Goal: Task Accomplishment & Management: Use online tool/utility

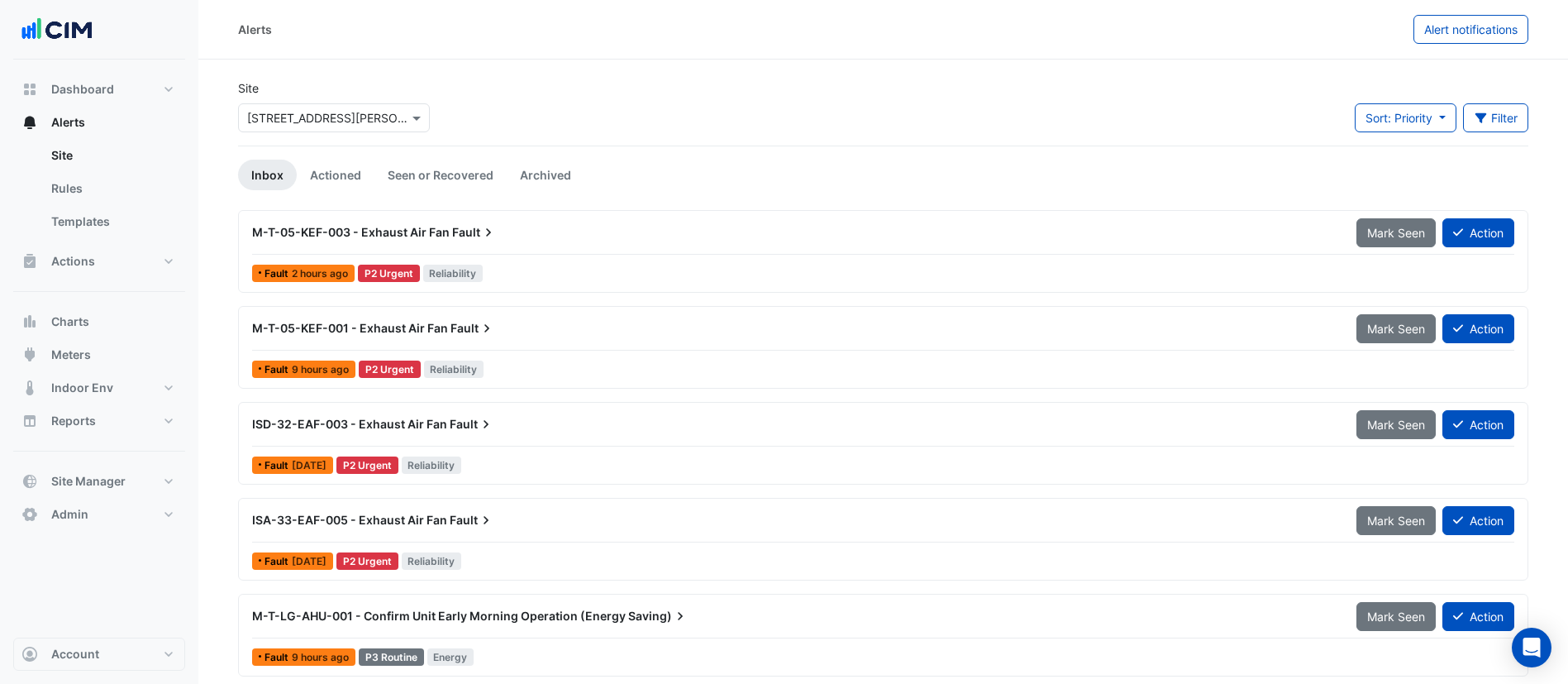
click at [138, 369] on button "Meters" at bounding box center [99, 354] width 172 height 33
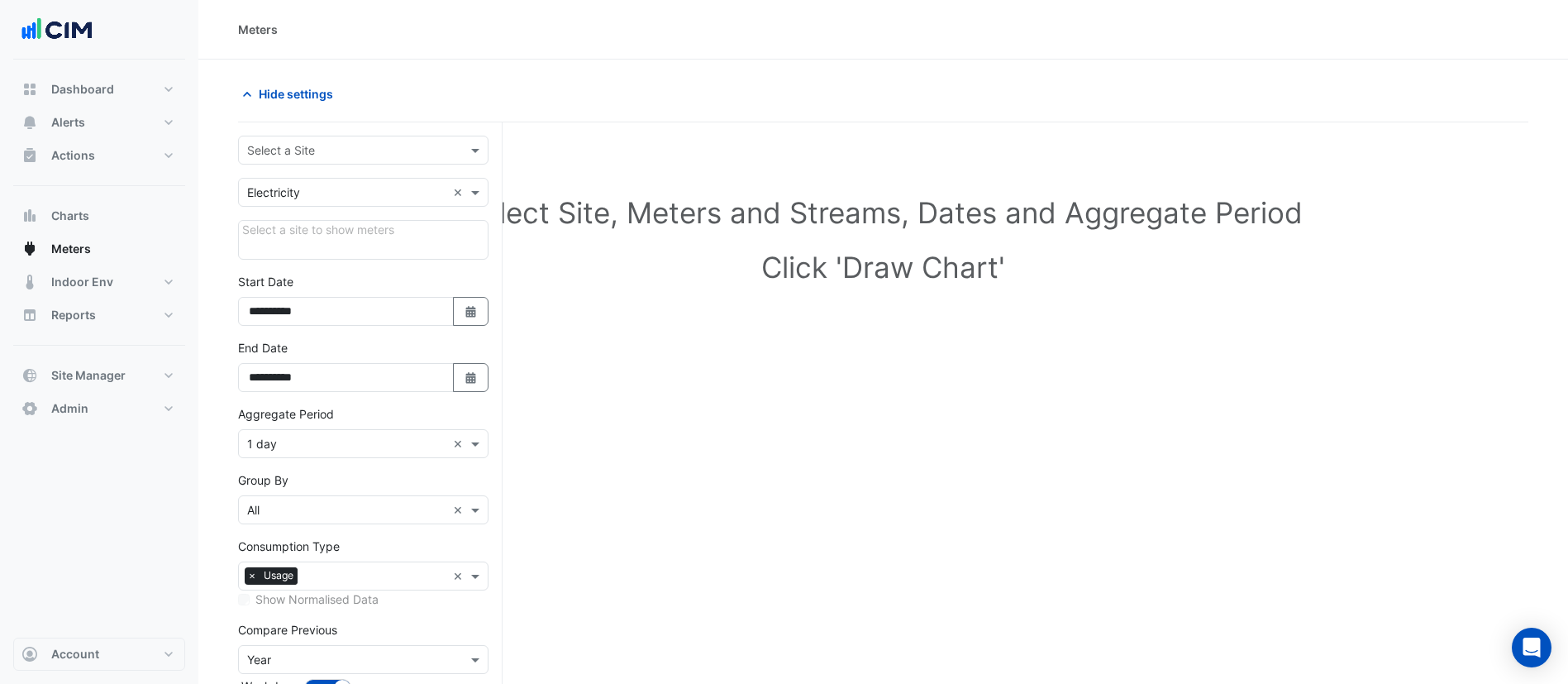
click at [329, 142] on input "text" at bounding box center [347, 151] width 200 height 17
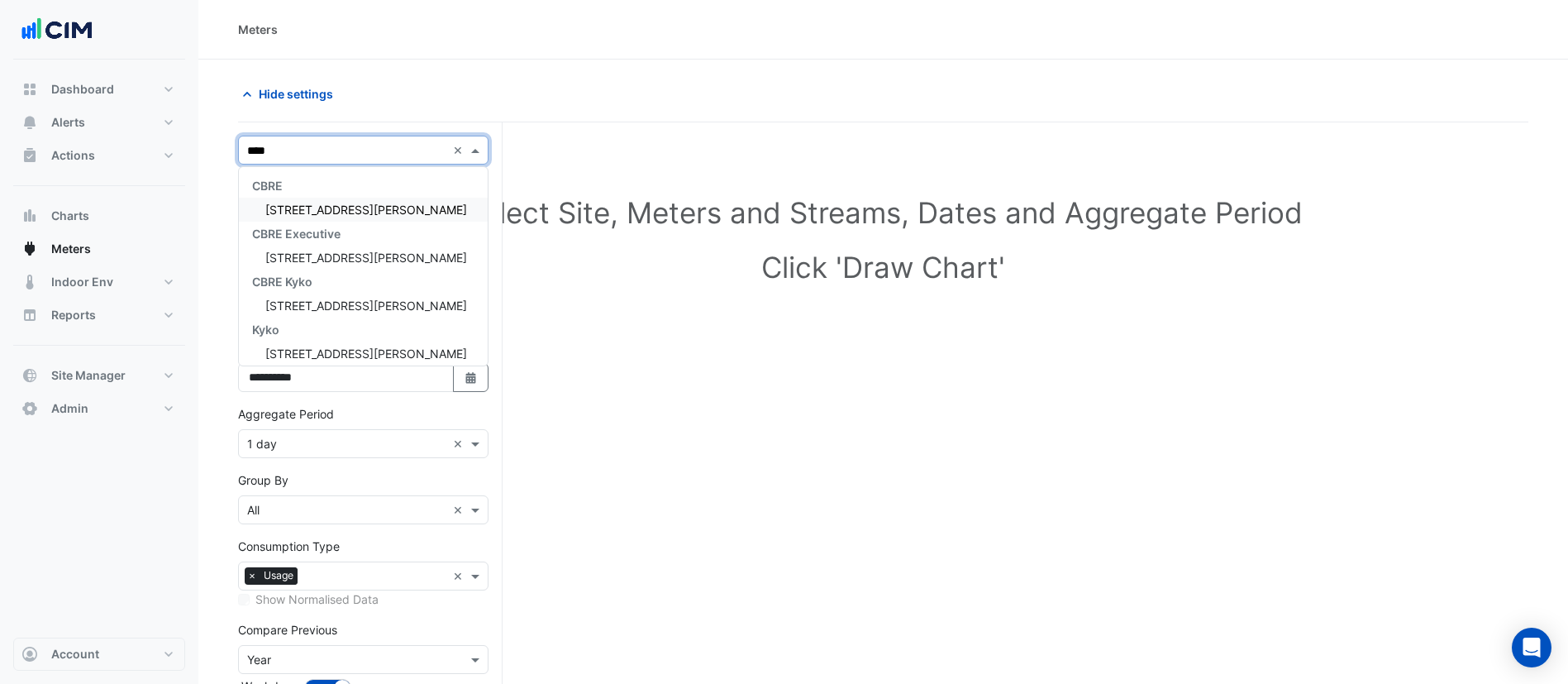
type input "*****"
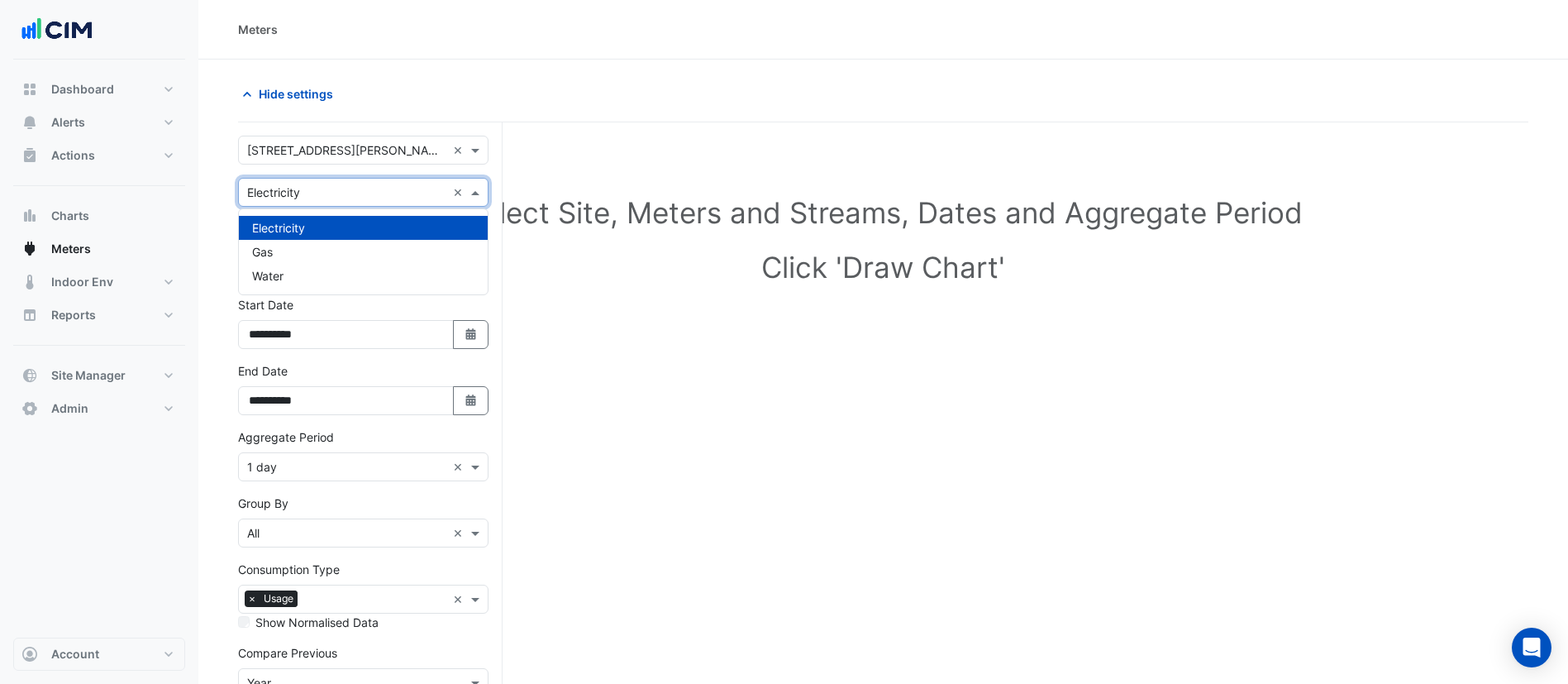
click at [287, 203] on div "Utility Type × Electricity ×" at bounding box center [363, 193] width 250 height 29
click at [267, 268] on span "Water" at bounding box center [267, 275] width 32 height 14
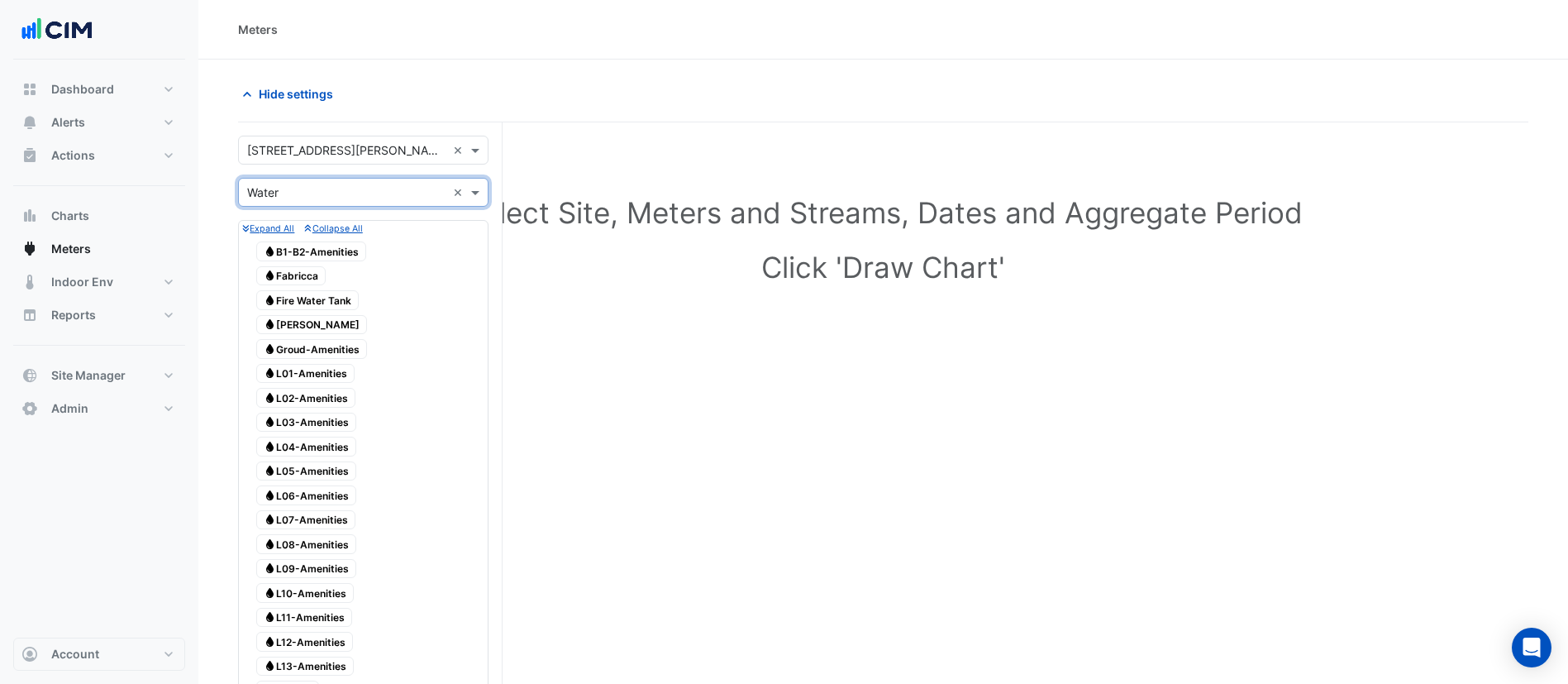
scroll to position [228, 0]
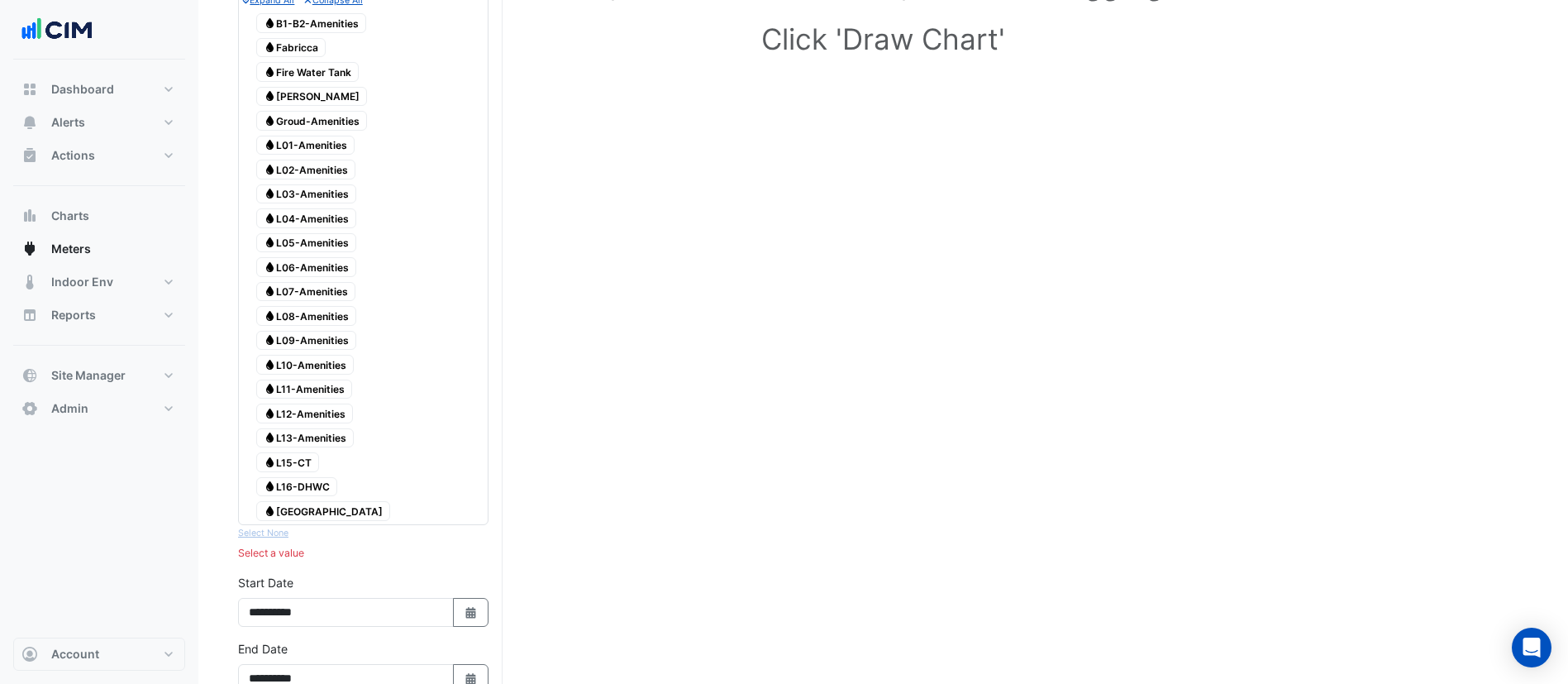
click at [320, 311] on span "Water L08-Amenities" at bounding box center [306, 316] width 100 height 20
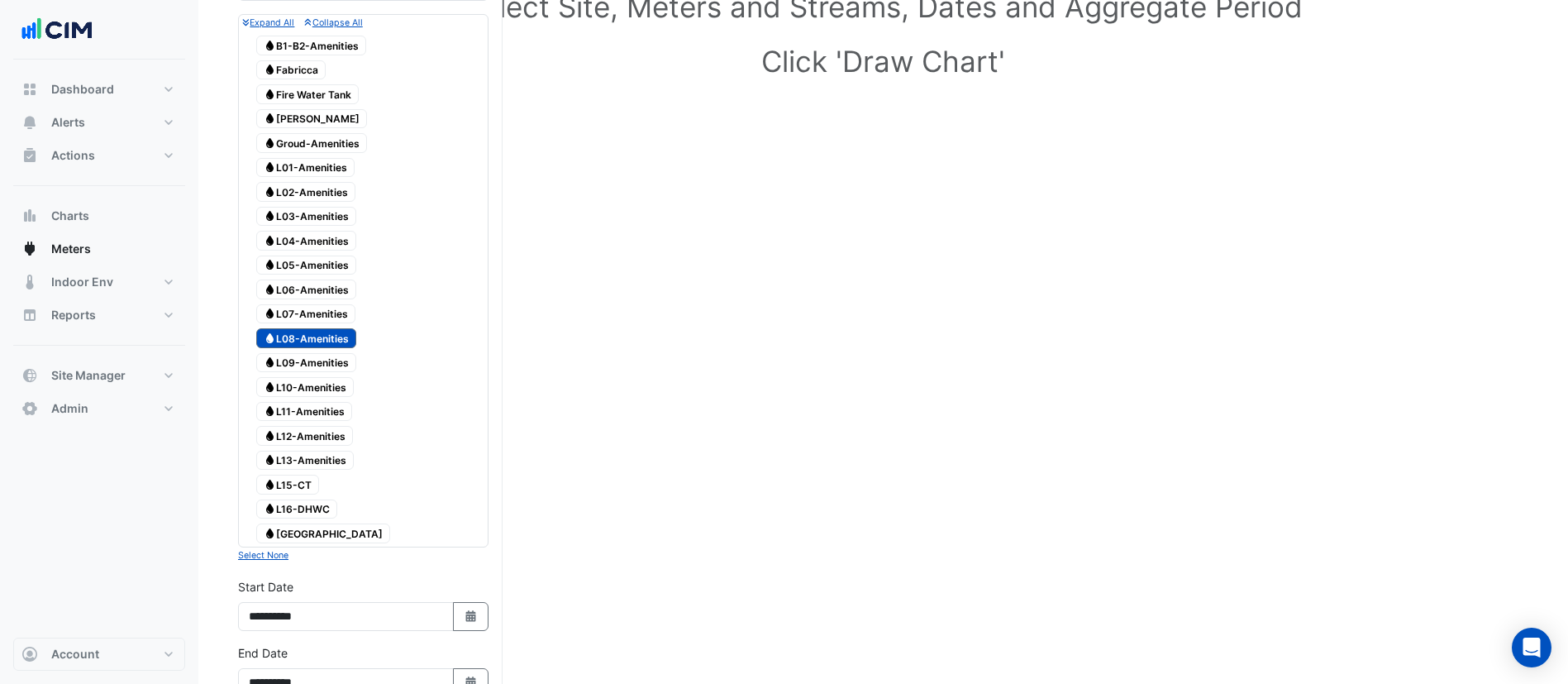
scroll to position [203, 0]
click at [286, 114] on span "Water Gidley" at bounding box center [311, 121] width 111 height 20
click at [288, 77] on span "Water Fabricca" at bounding box center [291, 72] width 70 height 20
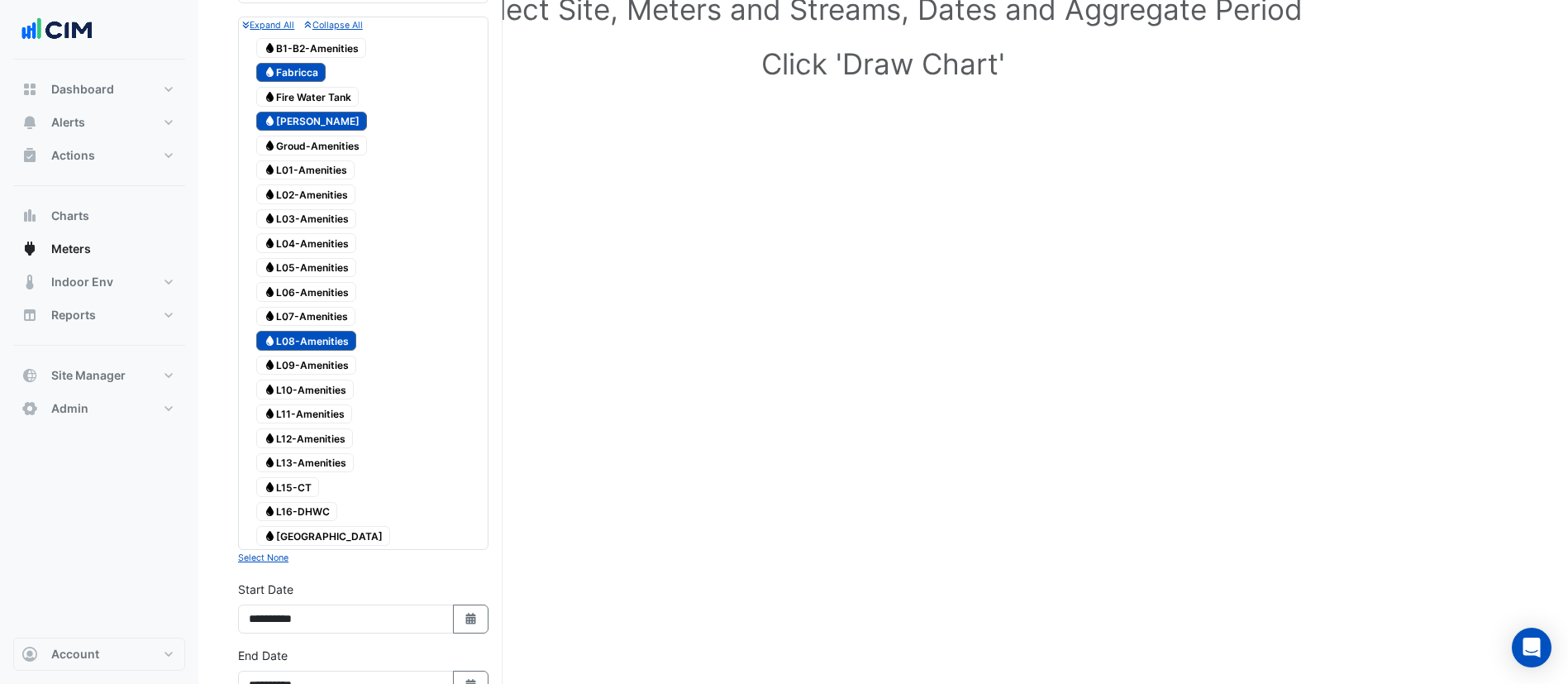
scroll to position [616, 0]
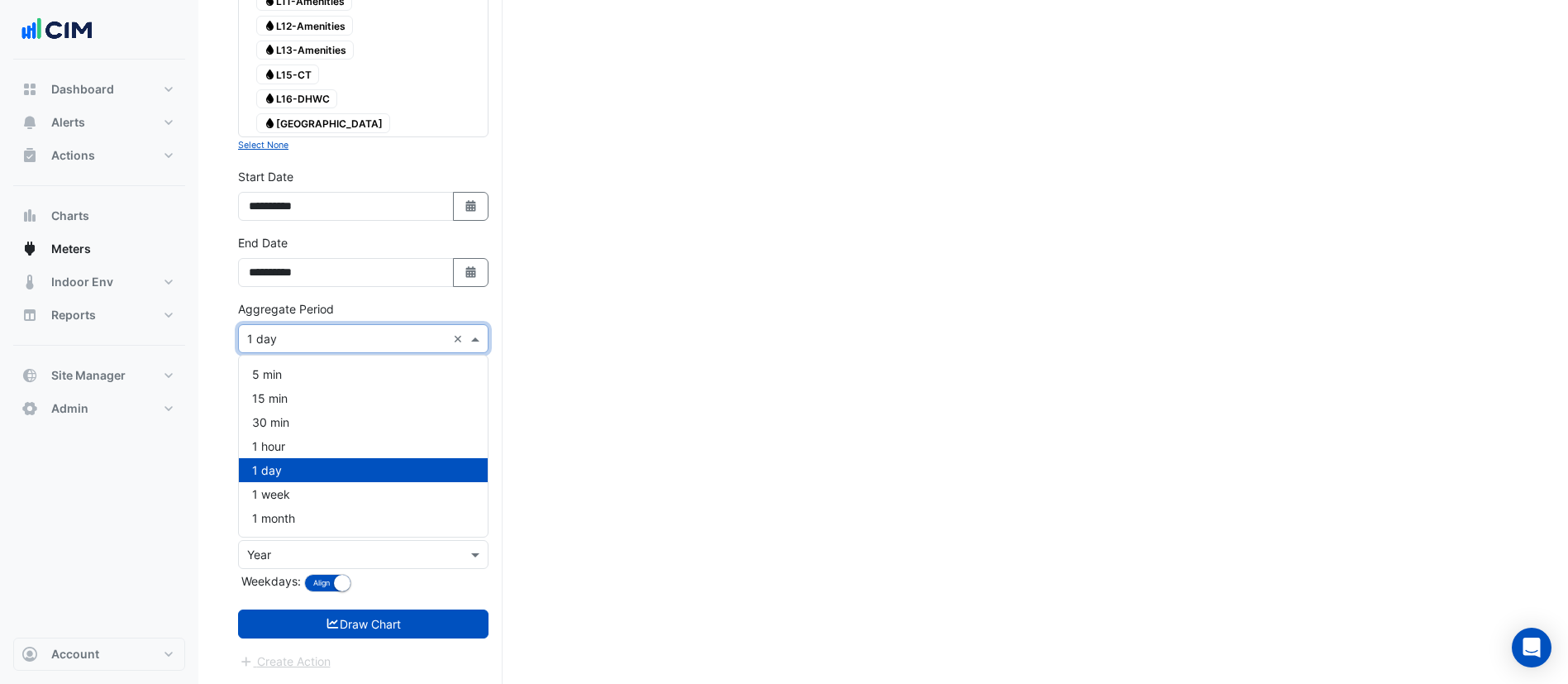
click at [352, 331] on input "text" at bounding box center [347, 339] width 200 height 17
click at [345, 523] on div "1 month" at bounding box center [363, 518] width 249 height 24
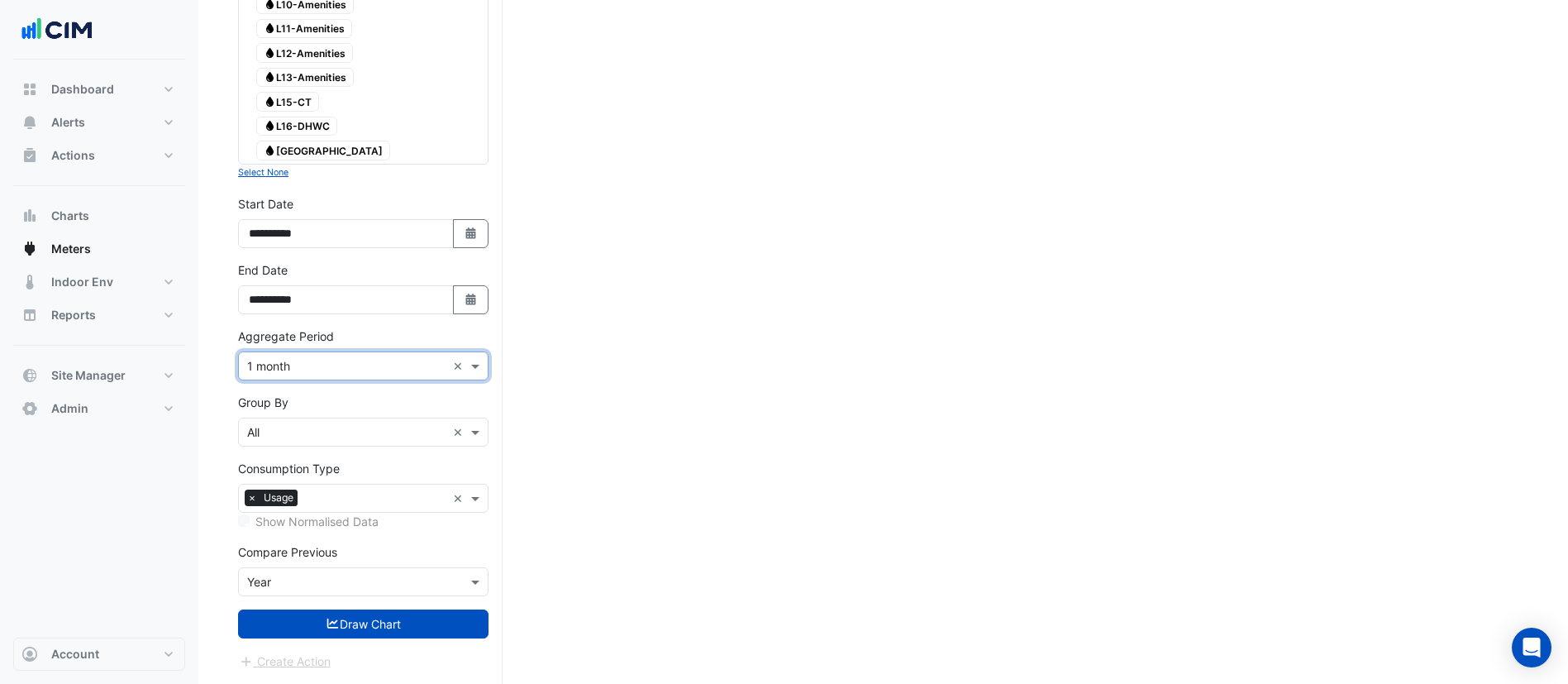
click at [359, 424] on input "text" at bounding box center [347, 433] width 200 height 17
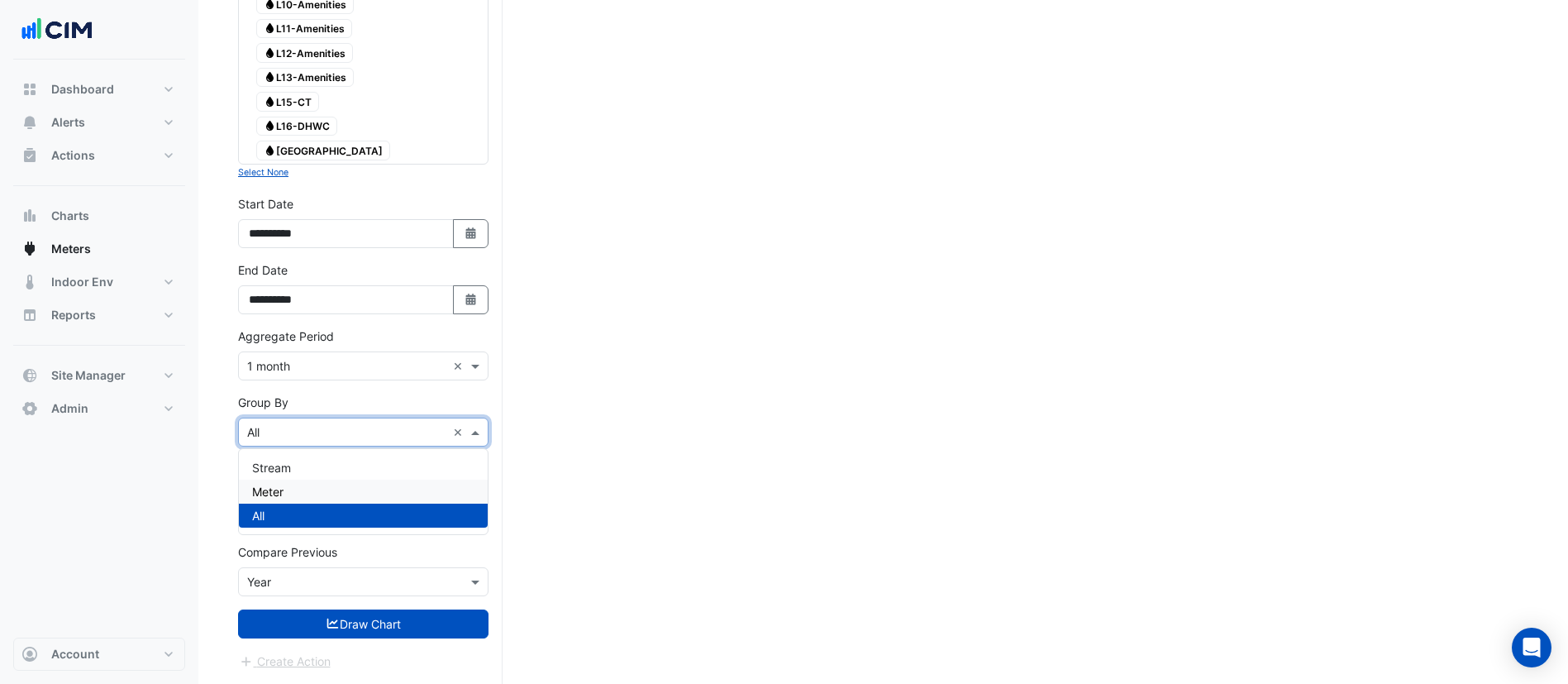
click at [310, 497] on div "Meter" at bounding box center [363, 492] width 249 height 24
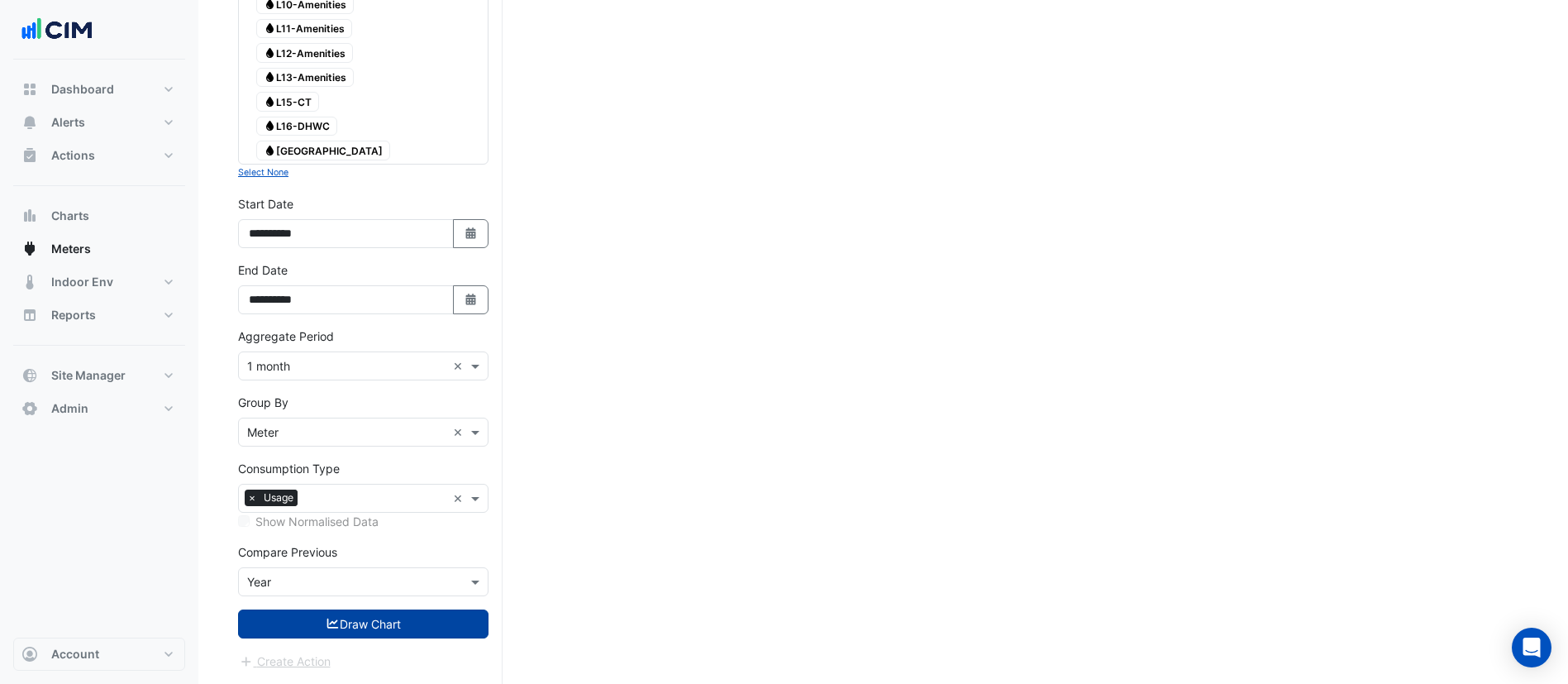
click at [333, 629] on fa-icon "submit" at bounding box center [333, 624] width 15 height 14
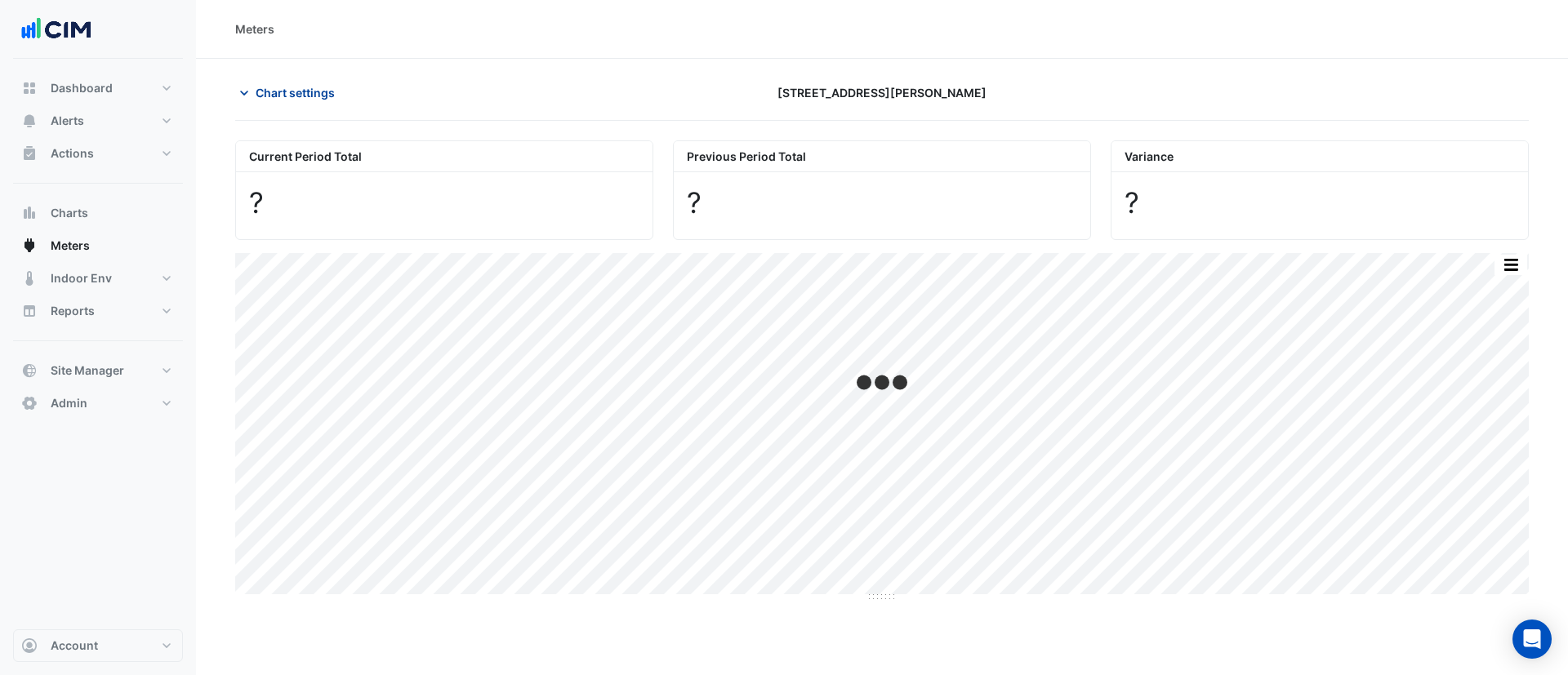
click at [252, 82] on button "Chart settings" at bounding box center [290, 93] width 110 height 29
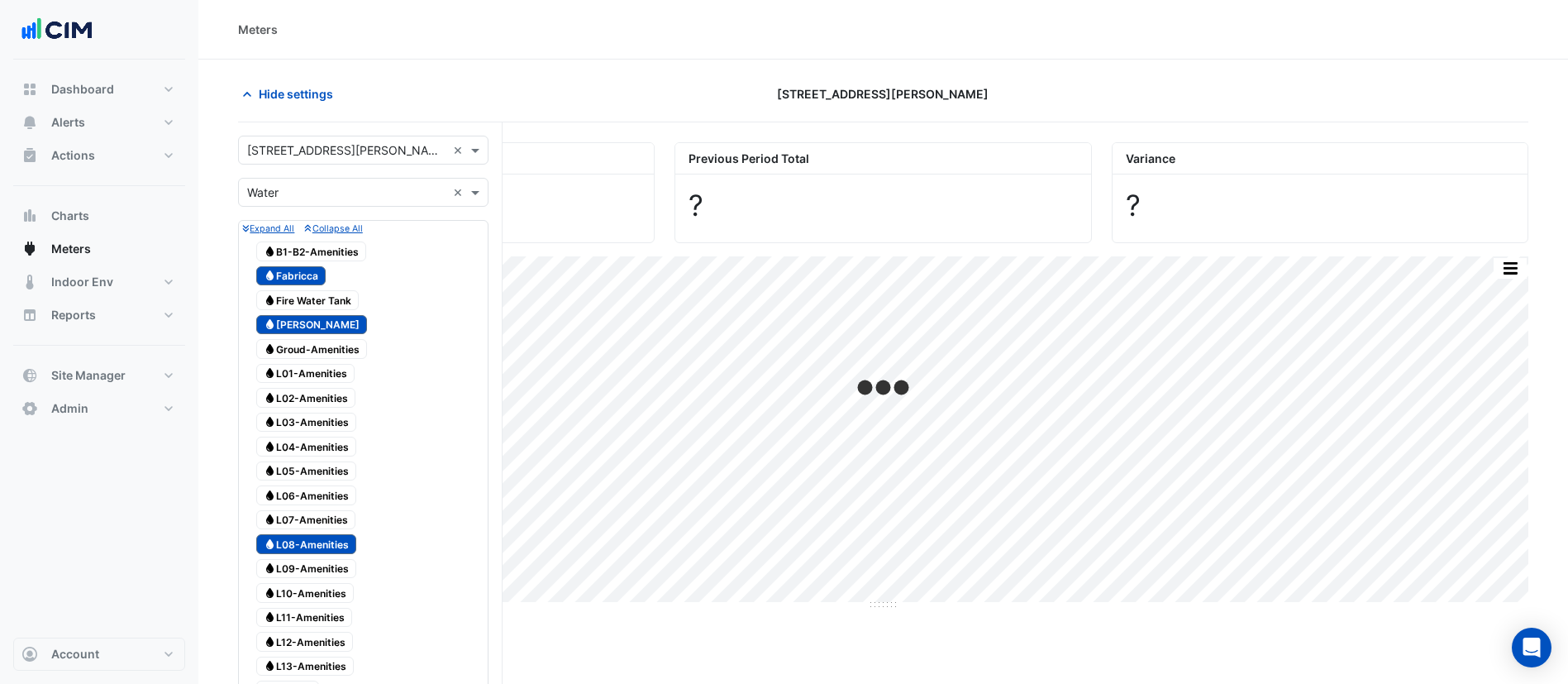
scroll to position [588, 0]
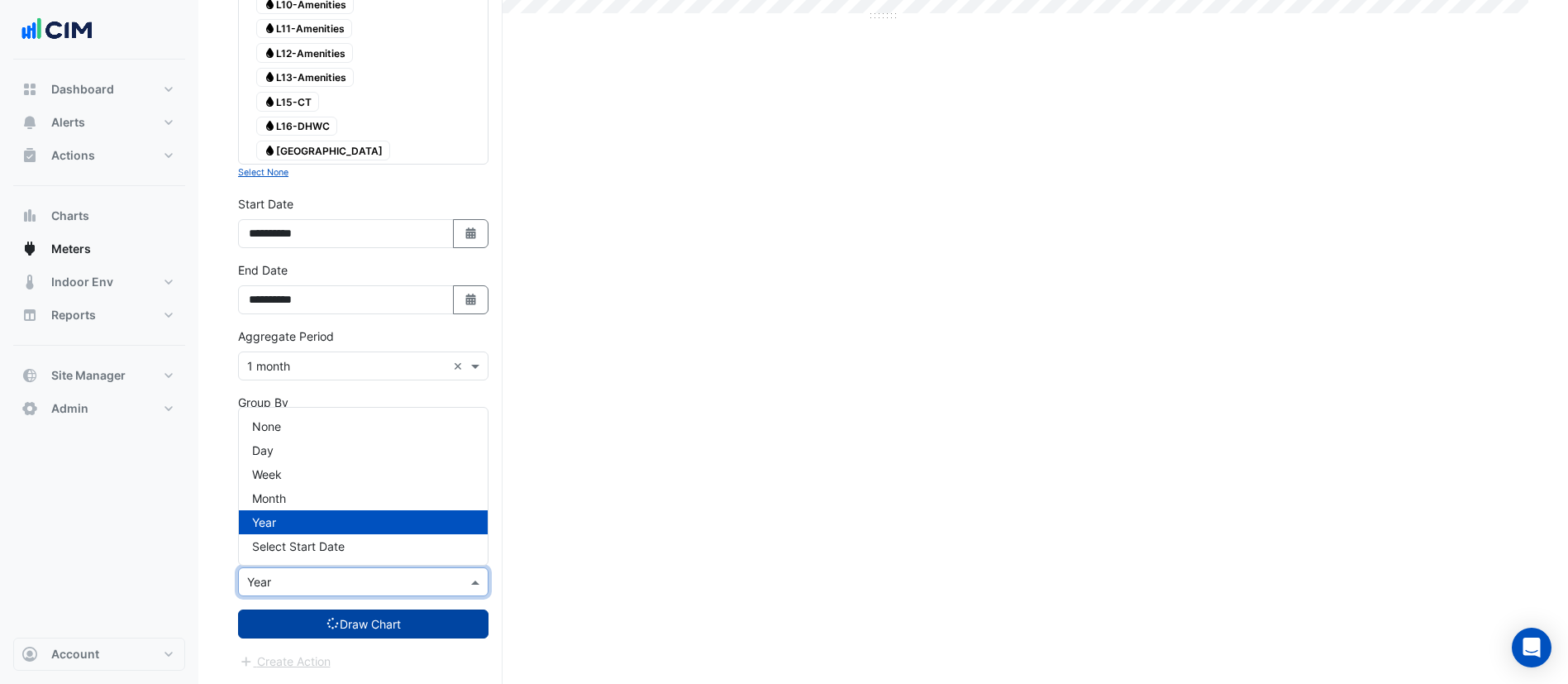
click at [467, 587] on span at bounding box center [477, 582] width 21 height 17
click at [399, 422] on div "None" at bounding box center [363, 427] width 249 height 24
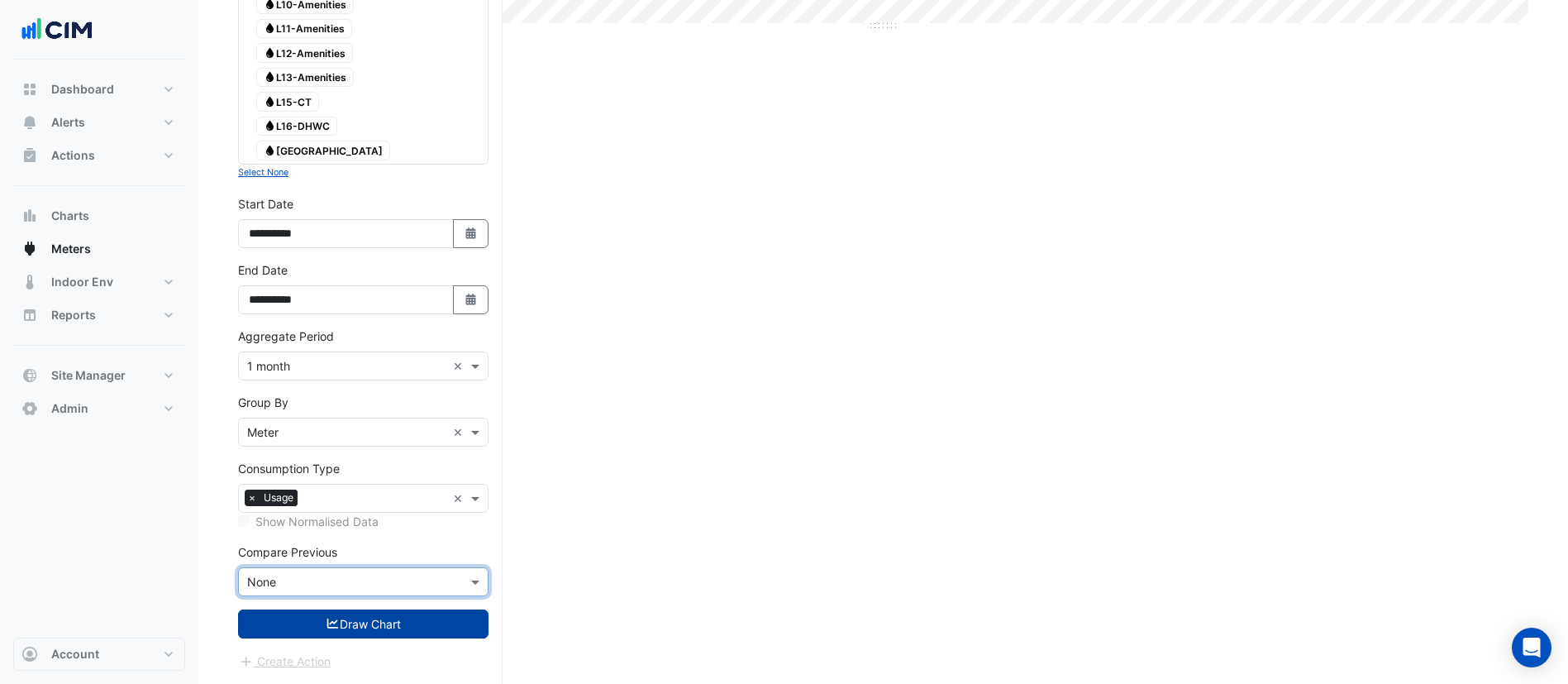
click at [399, 609] on button "Draw Chart" at bounding box center [363, 624] width 250 height 29
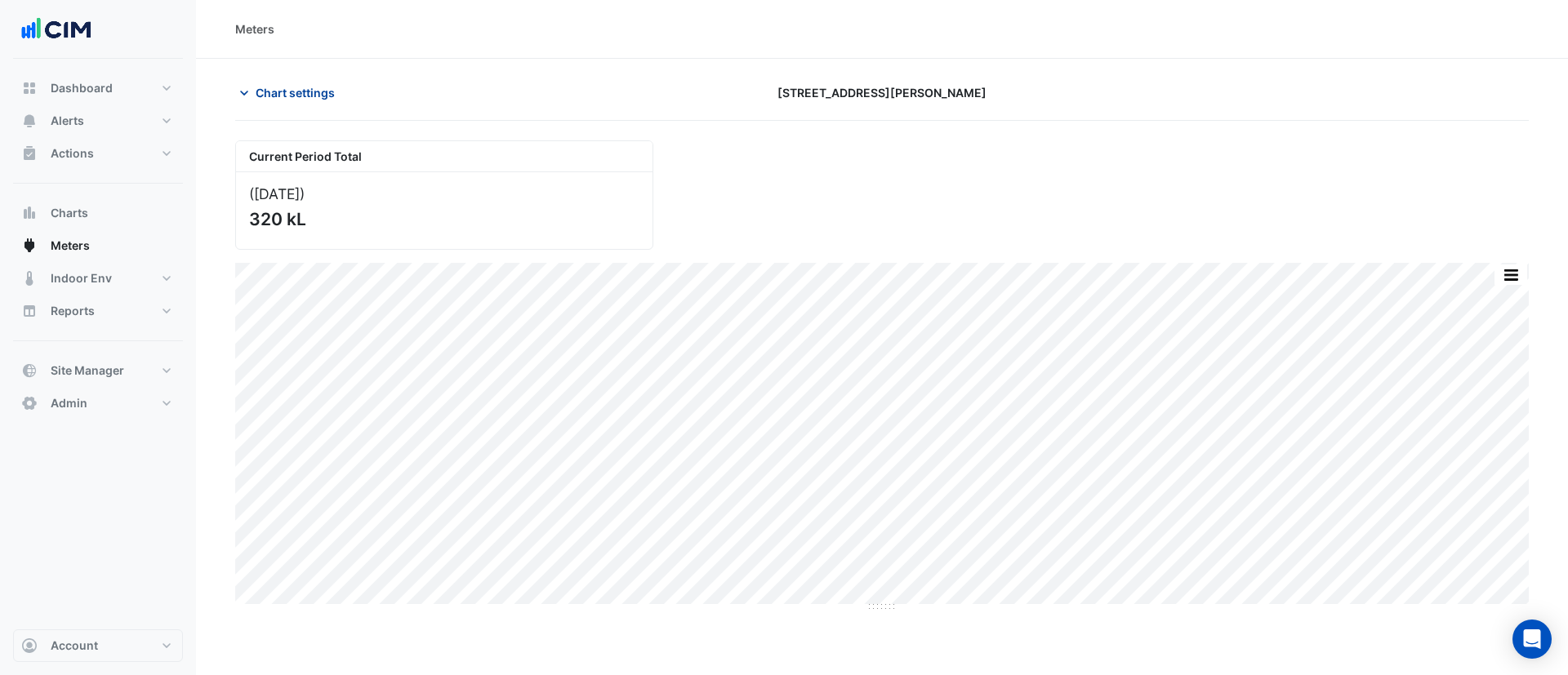
click at [278, 87] on span "Chart settings" at bounding box center [295, 93] width 79 height 17
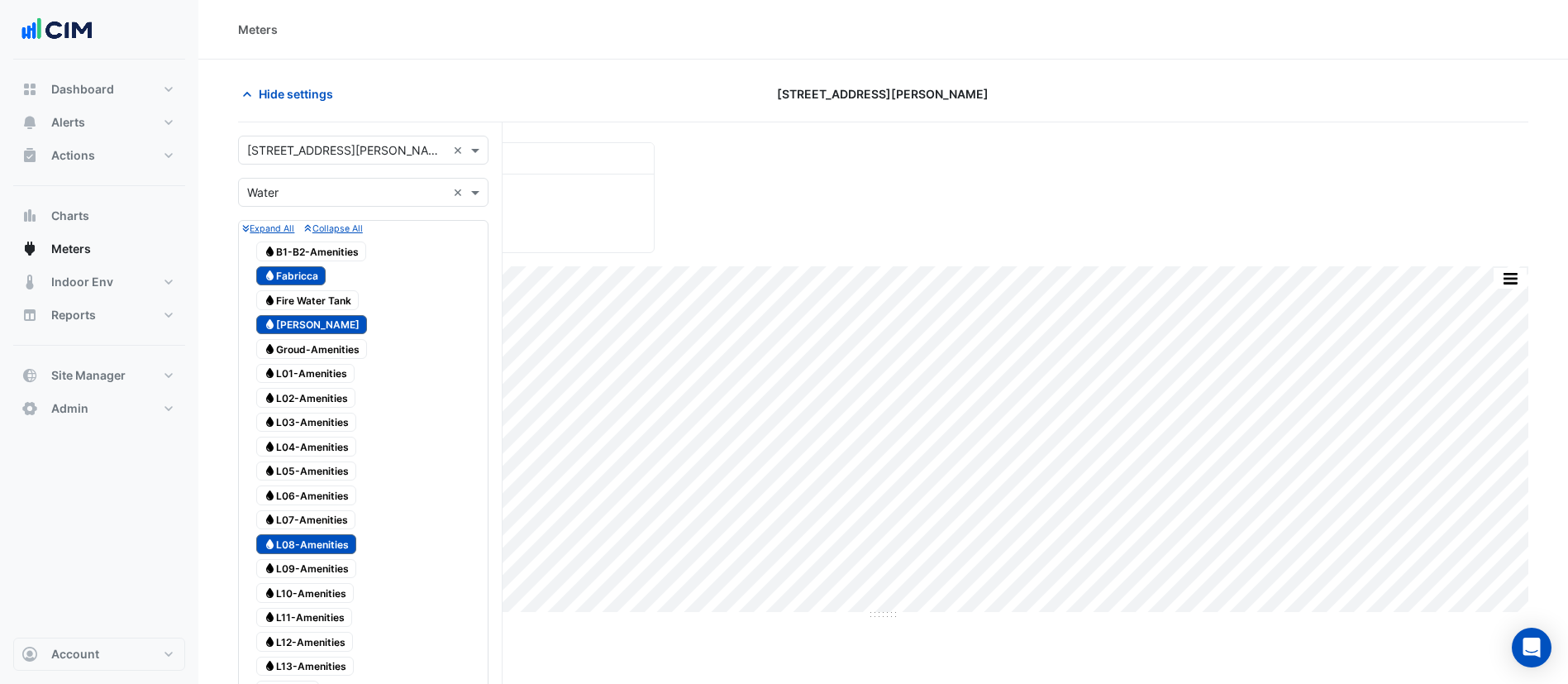
scroll to position [588, 0]
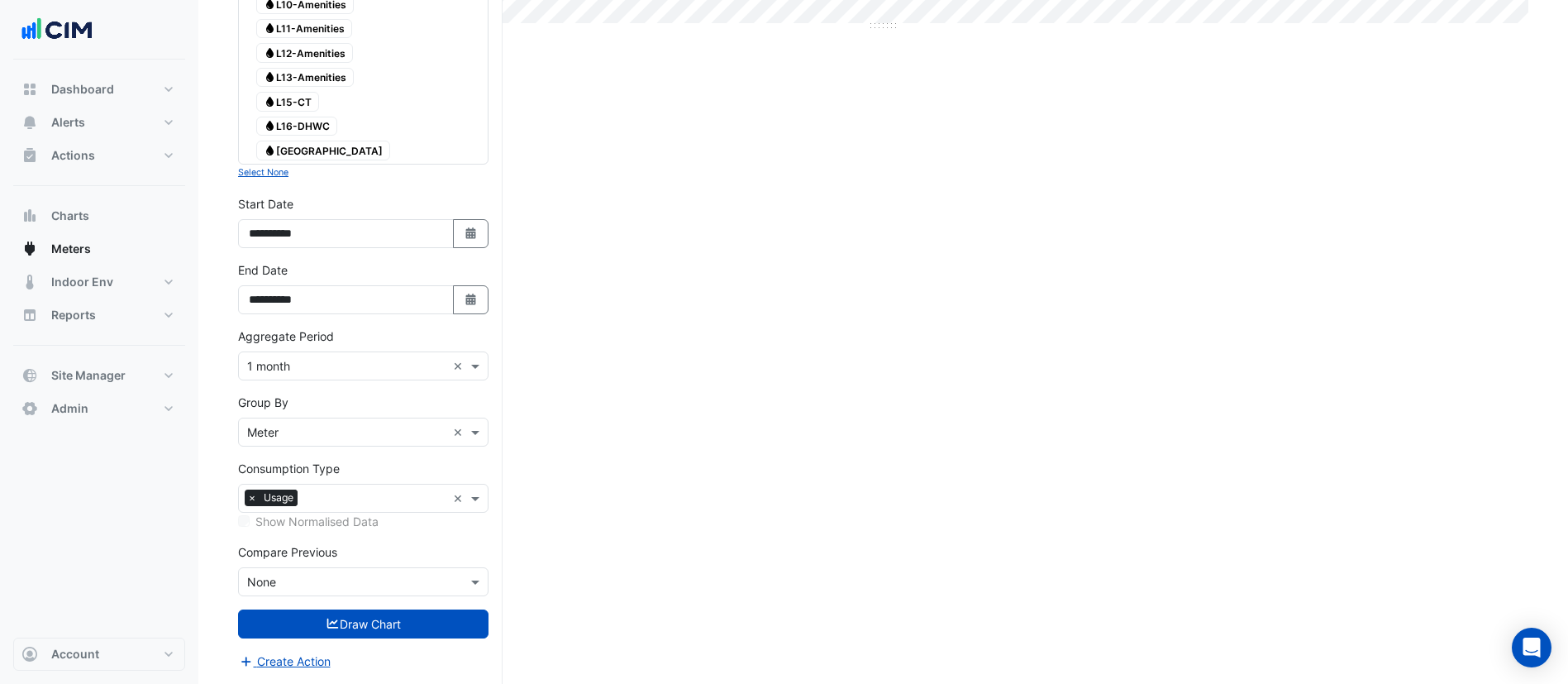
click at [472, 256] on div "**********" at bounding box center [363, 228] width 270 height 66
click at [467, 240] on fa-icon "Select Date" at bounding box center [470, 233] width 15 height 14
select select "*"
select select "****"
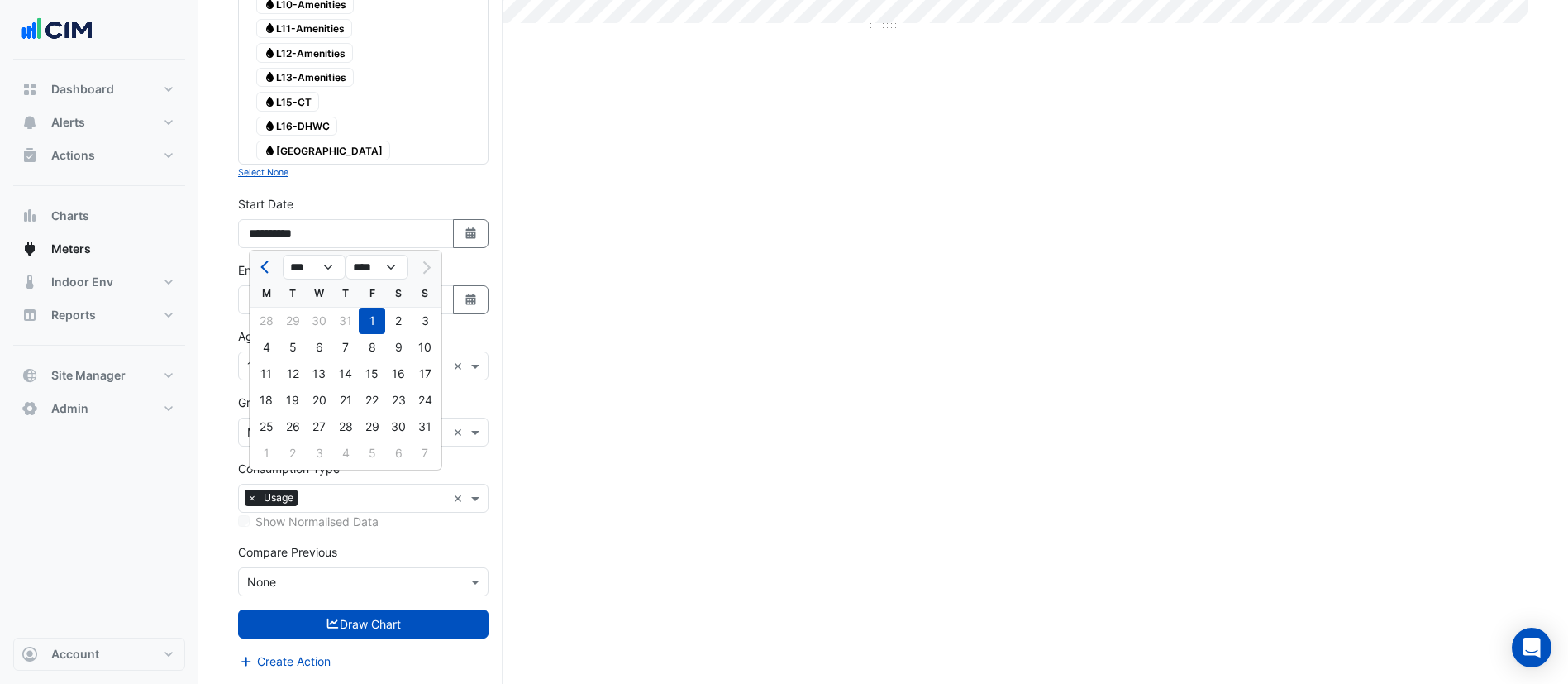
click at [311, 286] on div "W" at bounding box center [319, 293] width 27 height 27
click at [312, 269] on select "*** *** *** *** *** *** *** ***" at bounding box center [314, 267] width 63 height 25
select select "*"
click at [283, 255] on select "*** *** *** *** *** *** *** ***" at bounding box center [314, 267] width 63 height 25
click at [323, 322] on div "1" at bounding box center [319, 321] width 27 height 27
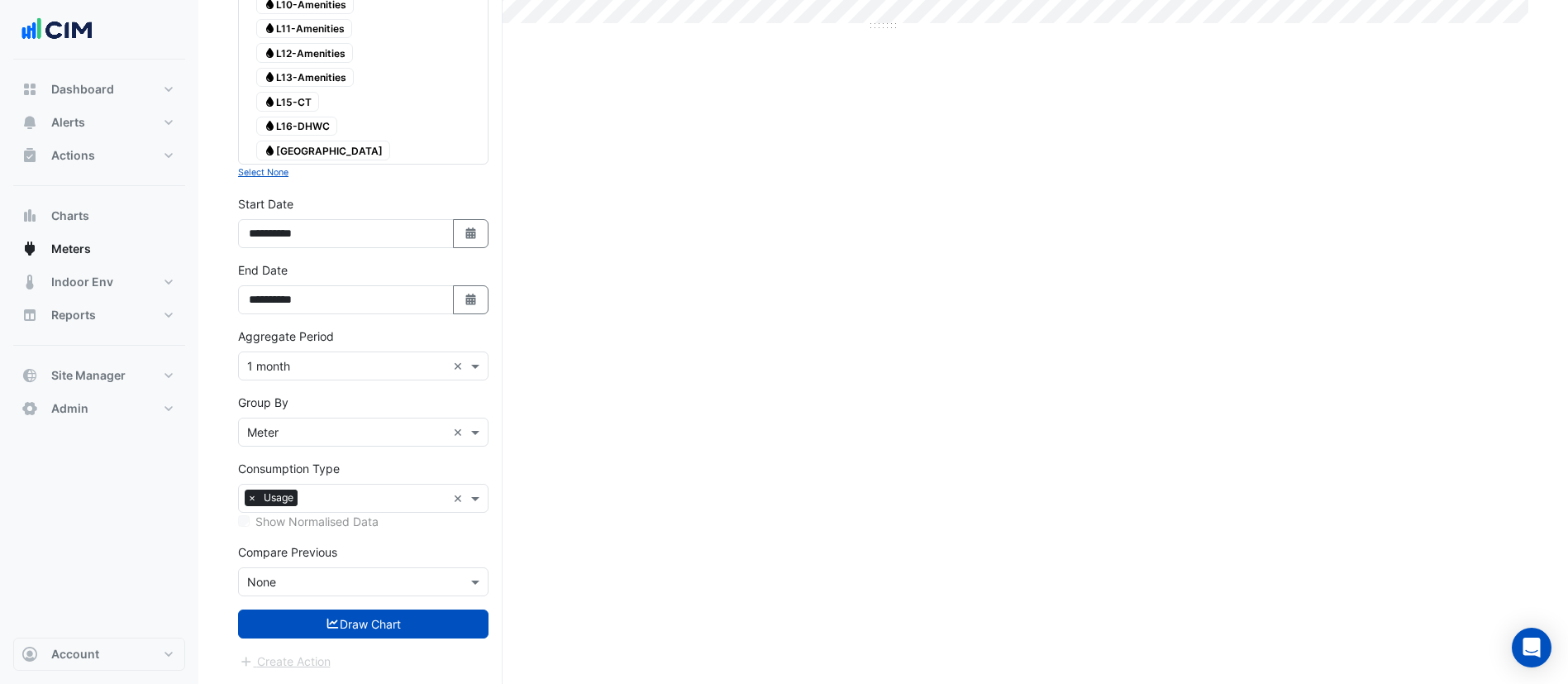
click at [378, 643] on form "Select a Site × 99 Elizabeth St × Utility Type × Water × Expand All Collapse Al…" at bounding box center [363, 108] width 250 height 1124
click at [426, 614] on button "Draw Chart" at bounding box center [363, 624] width 250 height 29
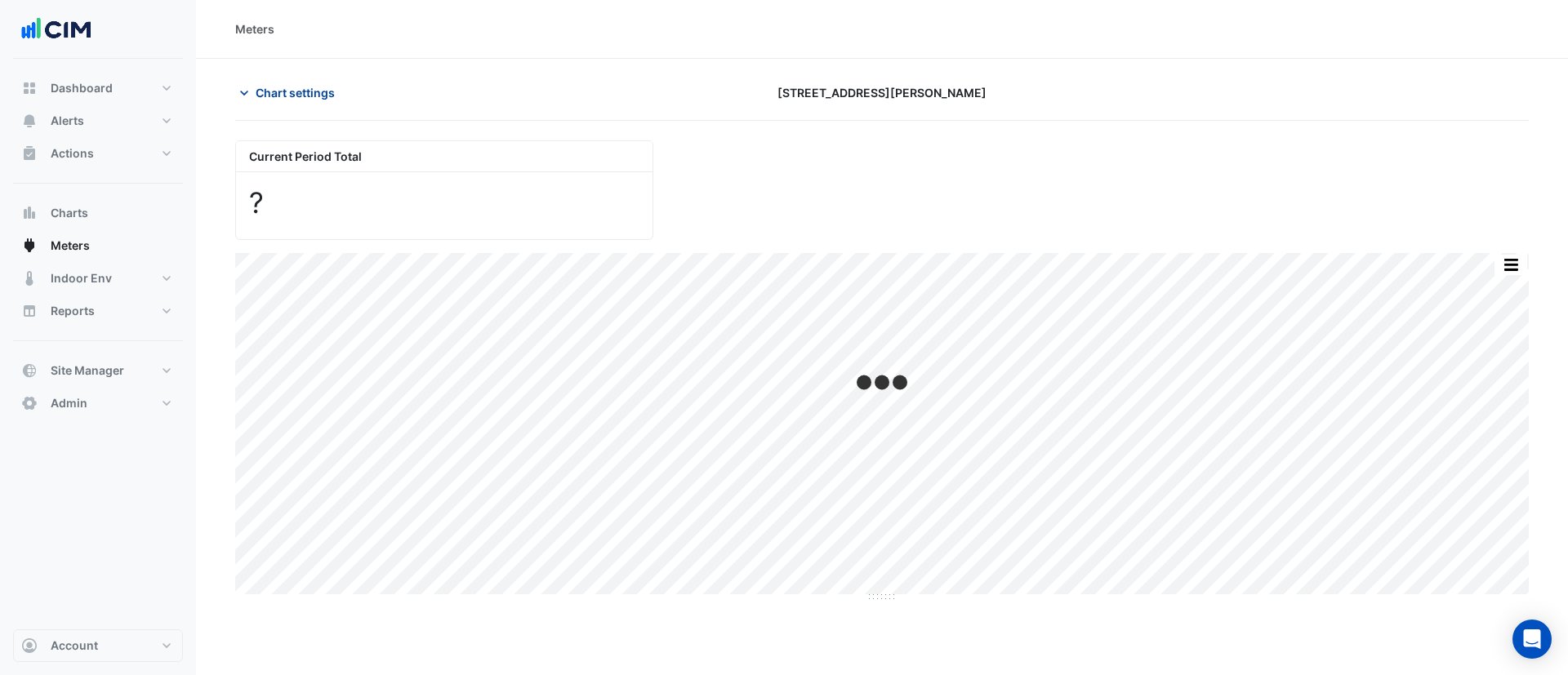
click at [288, 98] on span "Chart settings" at bounding box center [295, 93] width 79 height 17
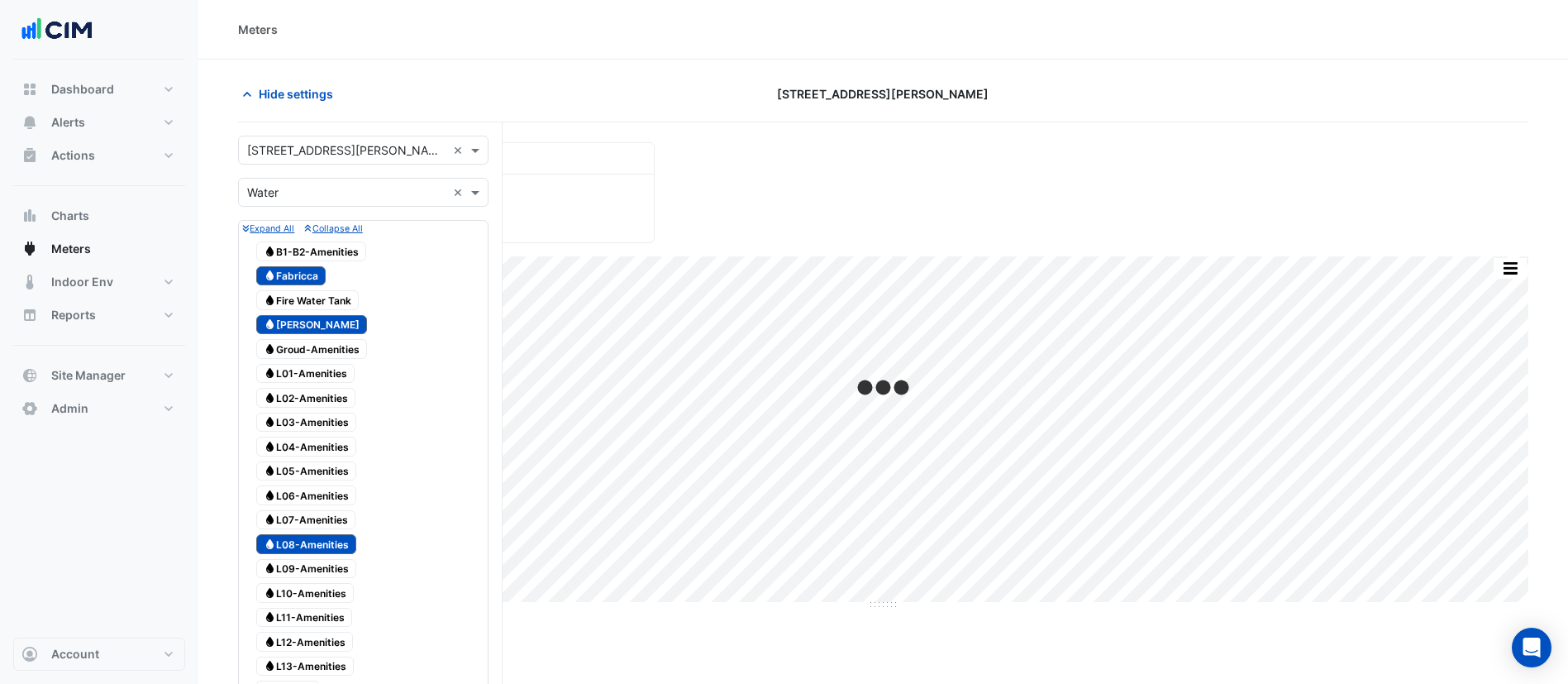
scroll to position [588, 0]
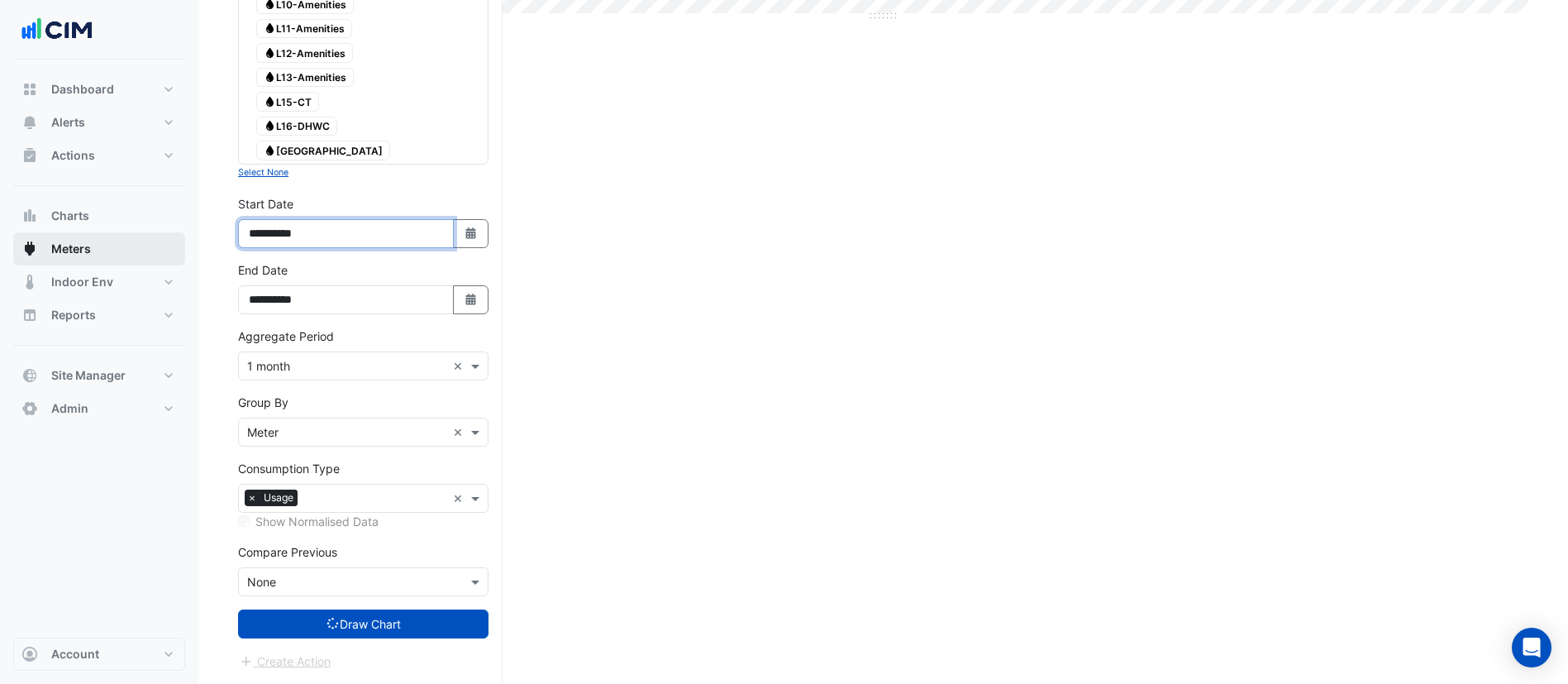
drag, startPoint x: 344, startPoint y: 233, endPoint x: 184, endPoint y: 241, distance: 160.2
click at [184, 241] on div "Meters Hide settings 99 Elizabeth St Current Period Total ? Print Save as JPEG …" at bounding box center [784, 47] width 1568 height 1272
paste input
click at [273, 240] on input "**********" at bounding box center [346, 234] width 216 height 29
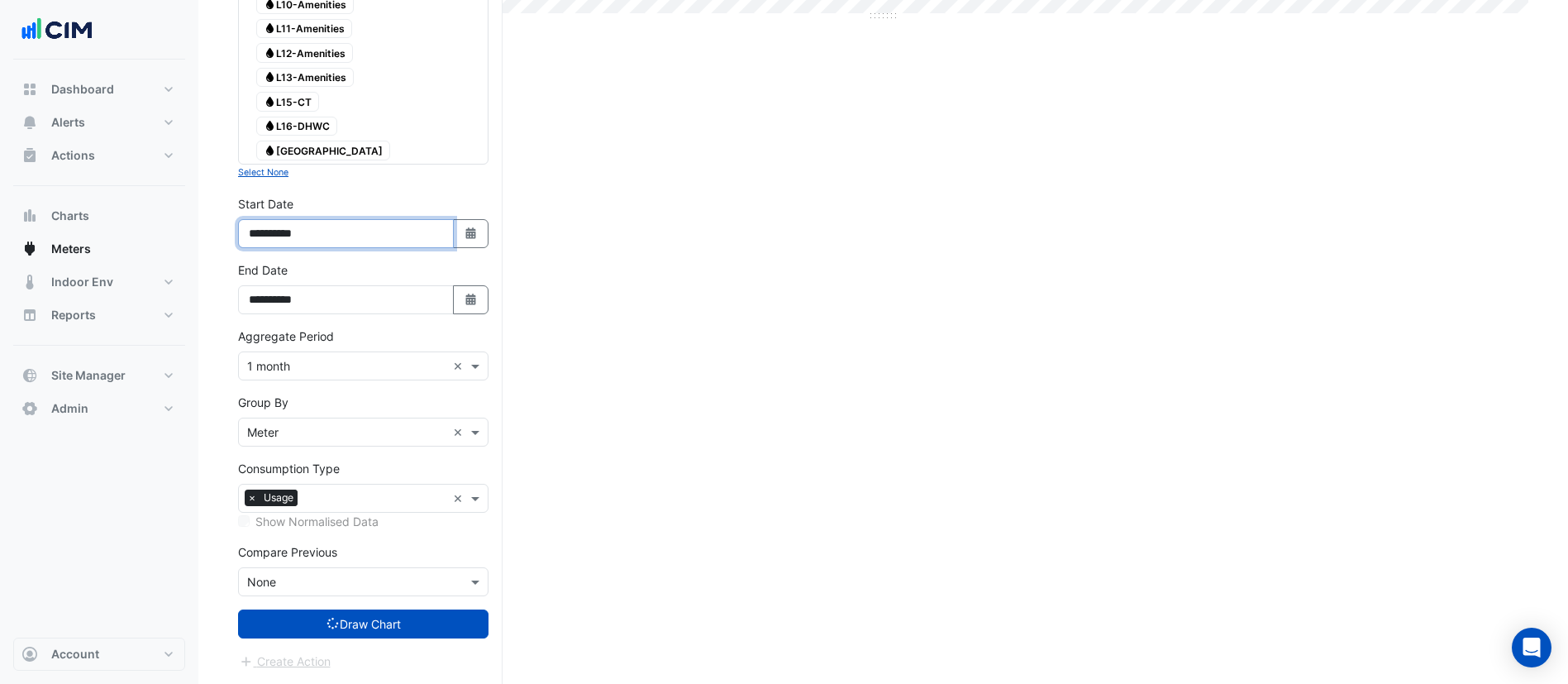
click at [368, 242] on input "**********" at bounding box center [346, 234] width 216 height 29
type input "**********"
click at [238, 609] on button "Draw Chart" at bounding box center [363, 624] width 250 height 29
